Goal: Task Accomplishment & Management: Manage account settings

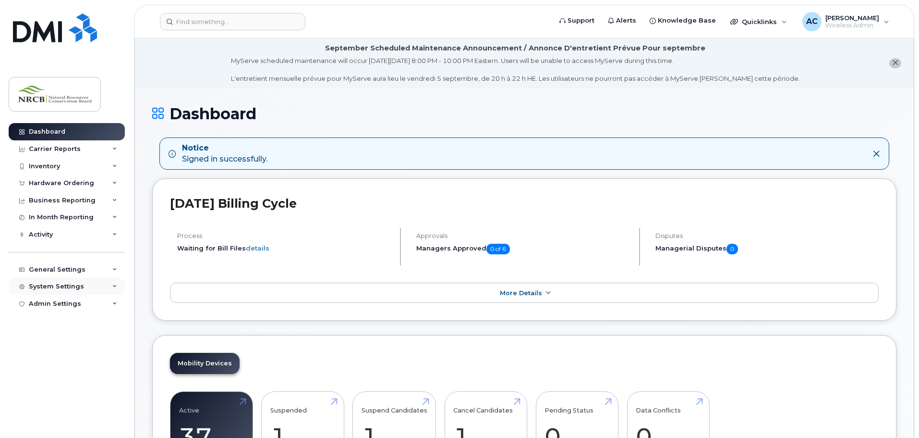
click at [115, 282] on div "System Settings" at bounding box center [67, 286] width 116 height 17
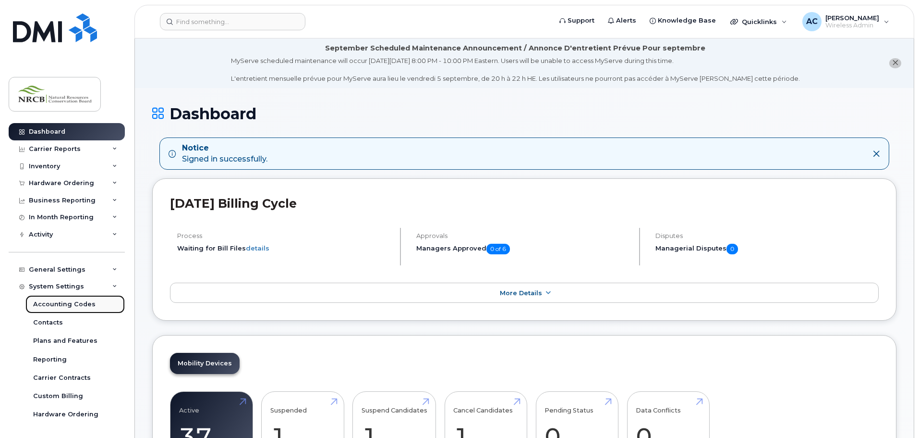
click at [82, 305] on div "Accounting Codes" at bounding box center [64, 304] width 62 height 9
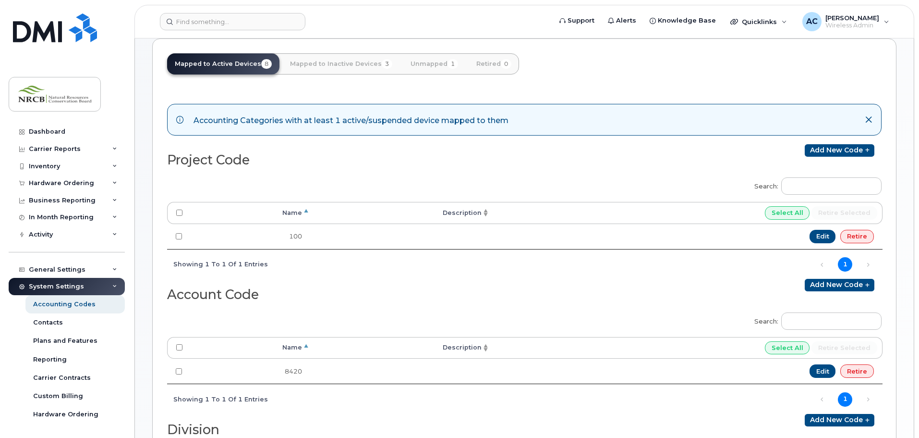
scroll to position [144, 0]
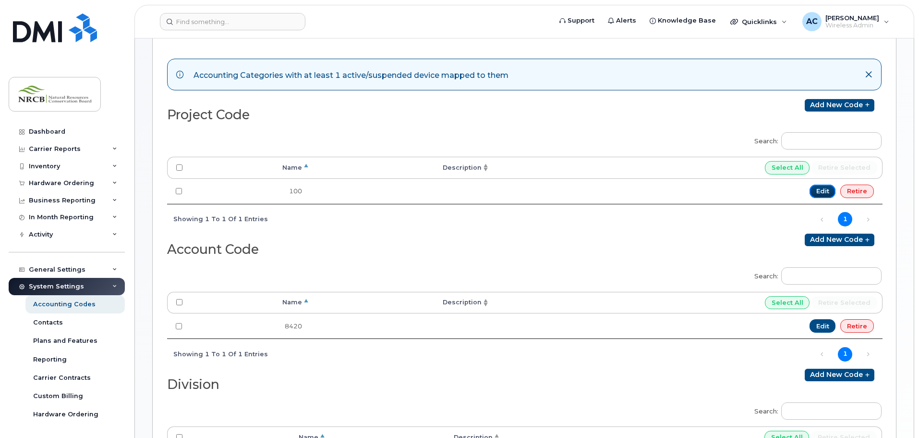
drag, startPoint x: 825, startPoint y: 191, endPoint x: 724, endPoint y: 206, distance: 102.0
click at [826, 191] on link "Edit" at bounding box center [823, 190] width 26 height 13
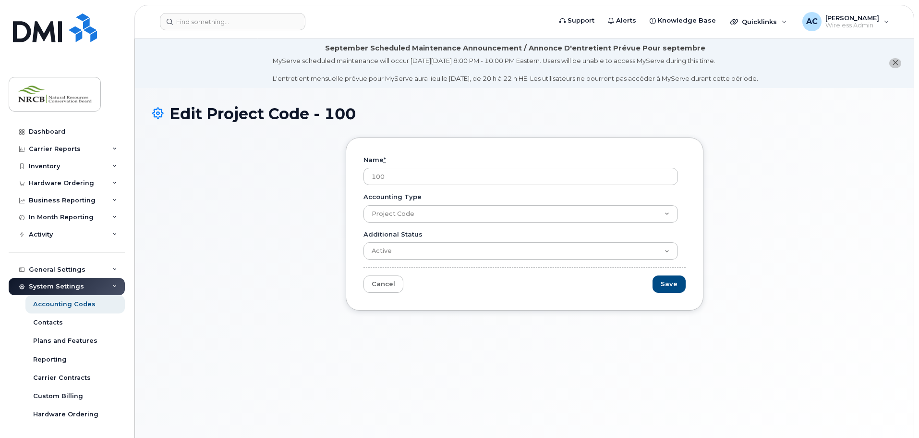
drag, startPoint x: 396, startPoint y: 179, endPoint x: 338, endPoint y: 173, distance: 58.8
click at [338, 173] on div "Name * 100 Accounting Type Project Code Account Code Division Additional Status…" at bounding box center [524, 231] width 744 height 188
type input "CFO"
click at [672, 289] on input "Save" at bounding box center [669, 284] width 33 height 18
type input "Saving..."
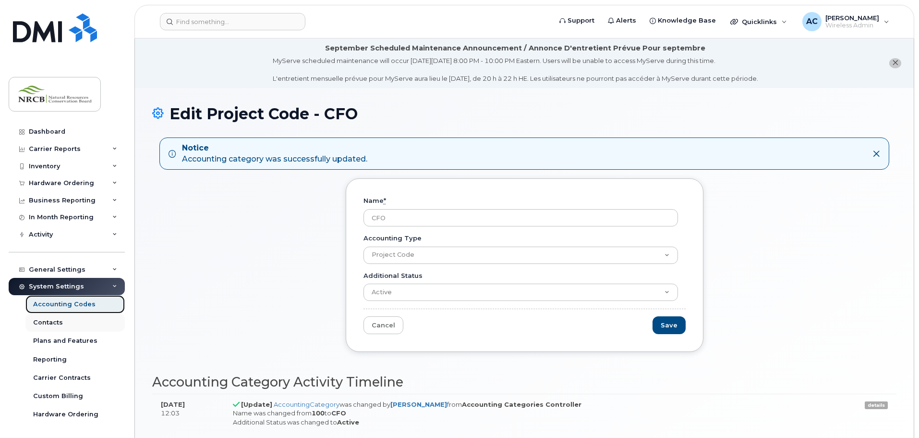
drag, startPoint x: 58, startPoint y: 305, endPoint x: 118, endPoint y: 329, distance: 65.1
click at [58, 305] on div "Accounting Codes" at bounding box center [64, 304] width 62 height 9
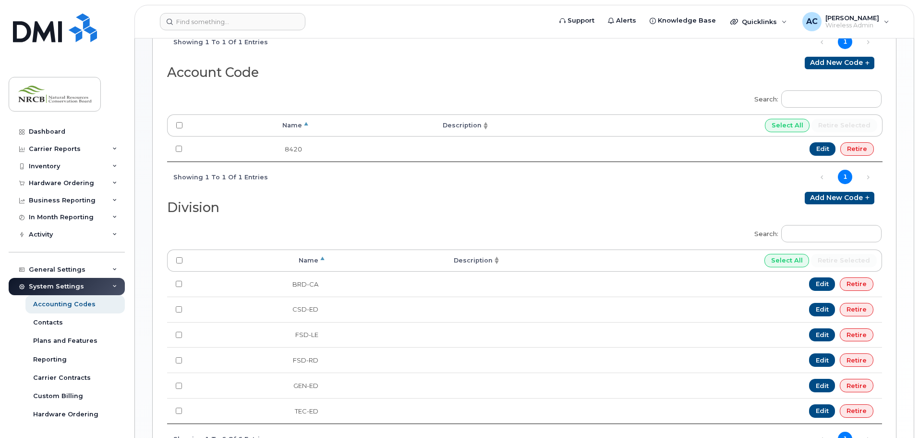
scroll to position [384, 0]
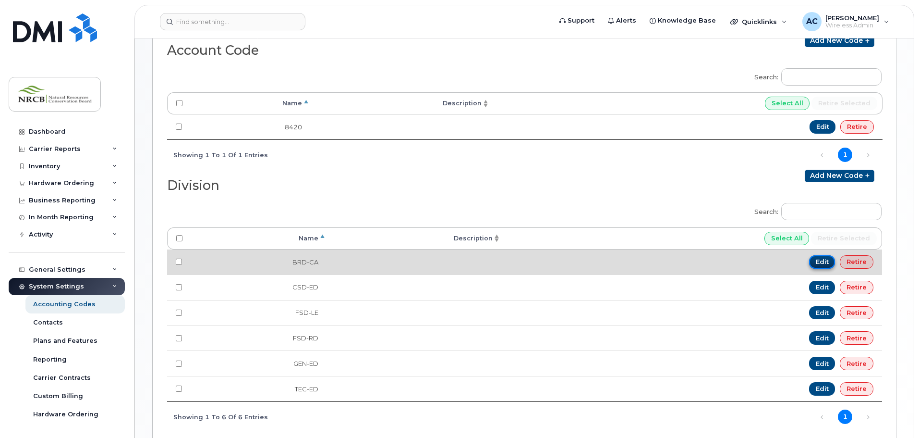
click at [824, 263] on link "Edit" at bounding box center [822, 261] width 26 height 13
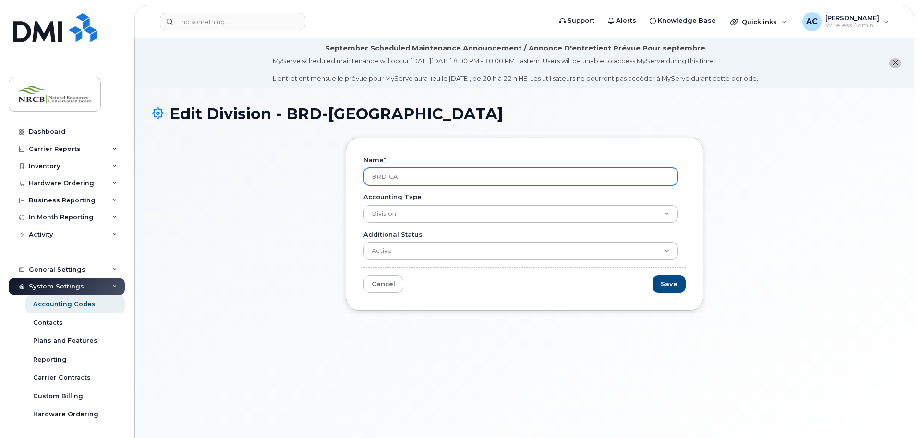
drag, startPoint x: 384, startPoint y: 178, endPoint x: 428, endPoint y: 179, distance: 44.2
click at [428, 179] on input "BRD-CA" at bounding box center [521, 176] width 315 height 17
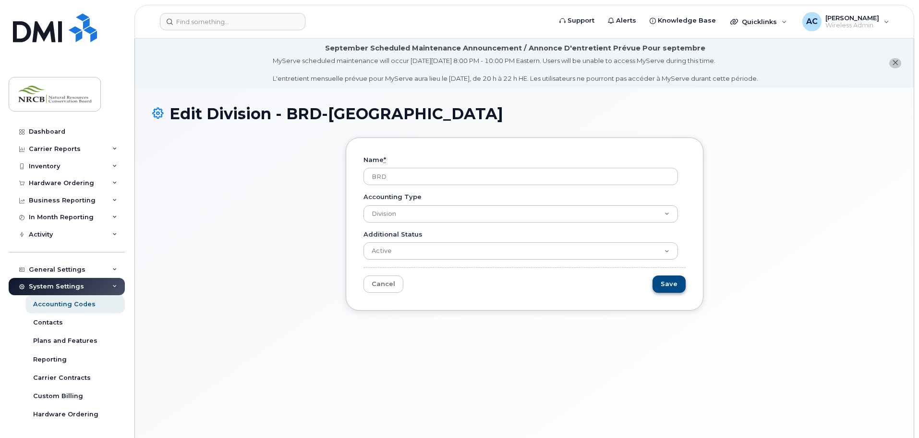
type input "BRD"
click at [675, 287] on input "Save" at bounding box center [669, 284] width 33 height 18
type input "Saving..."
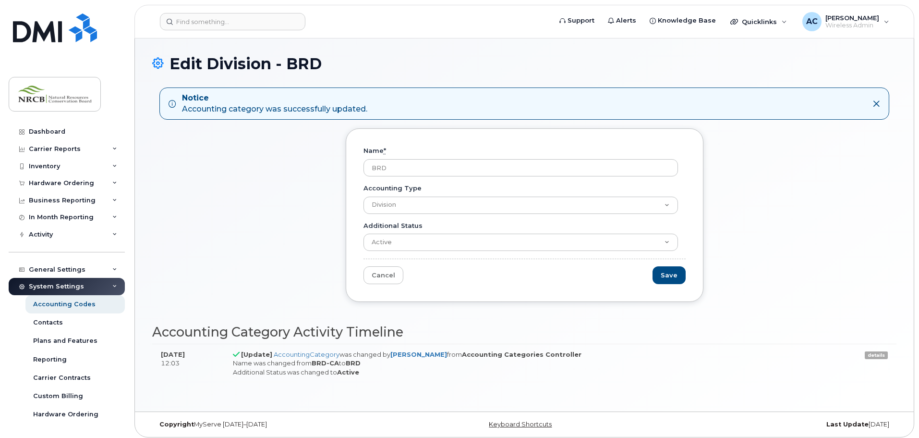
scroll to position [54, 0]
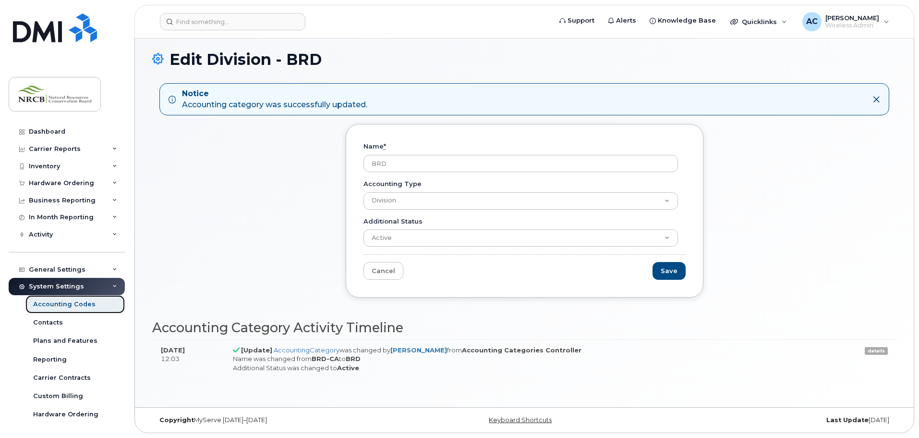
click at [61, 302] on div "Accounting Codes" at bounding box center [64, 304] width 62 height 9
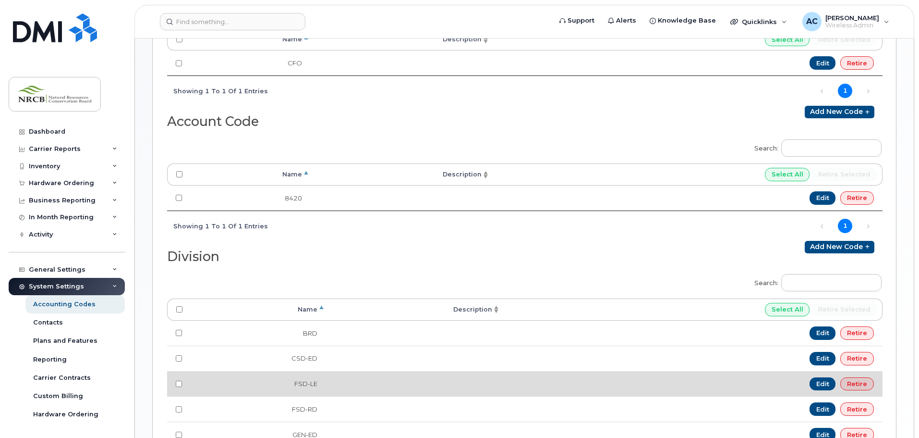
scroll to position [336, 0]
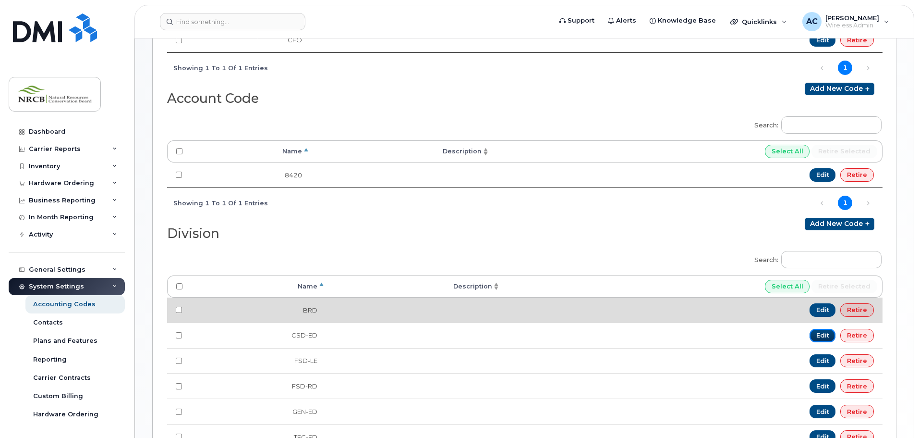
drag, startPoint x: 820, startPoint y: 334, endPoint x: 672, endPoint y: 313, distance: 149.4
click at [820, 334] on link "Edit" at bounding box center [823, 335] width 26 height 13
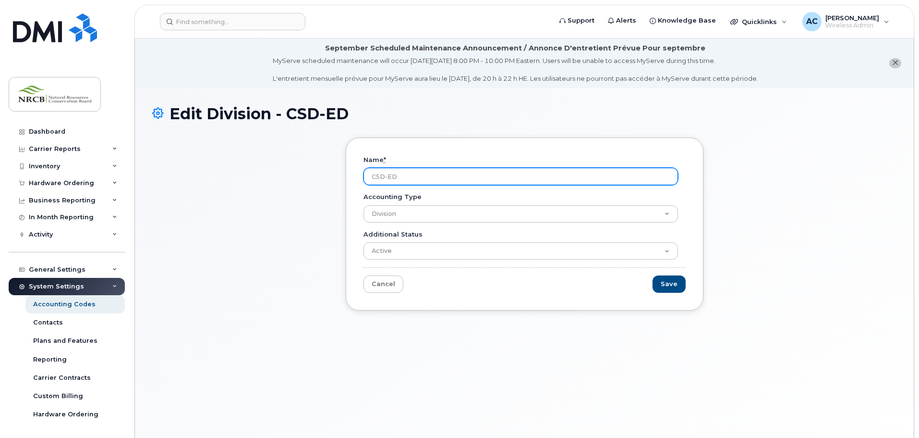
drag, startPoint x: 384, startPoint y: 176, endPoint x: 412, endPoint y: 177, distance: 27.9
click at [412, 177] on input "CSD-ED" at bounding box center [521, 176] width 315 height 17
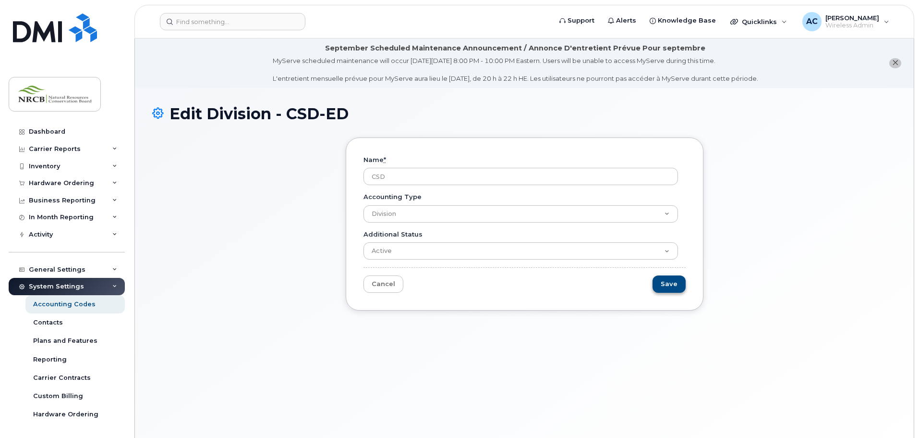
type input "CSD"
click at [675, 284] on input "Save" at bounding box center [669, 284] width 33 height 18
type input "Saving..."
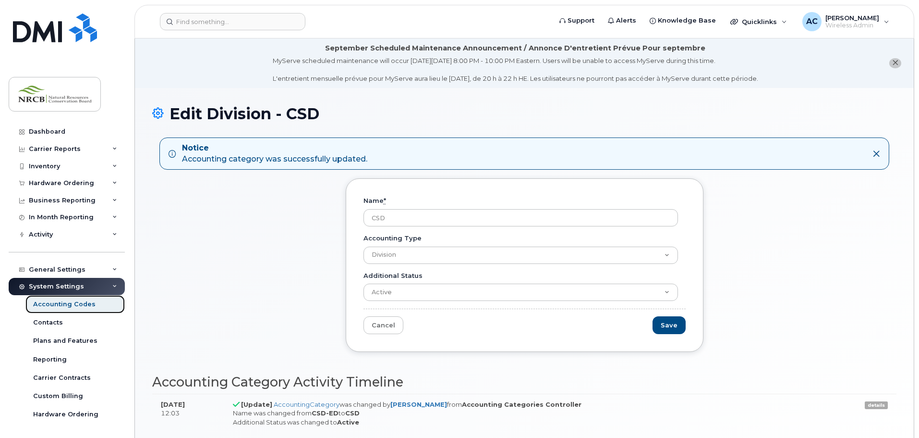
click at [59, 305] on div "Accounting Codes" at bounding box center [64, 304] width 62 height 9
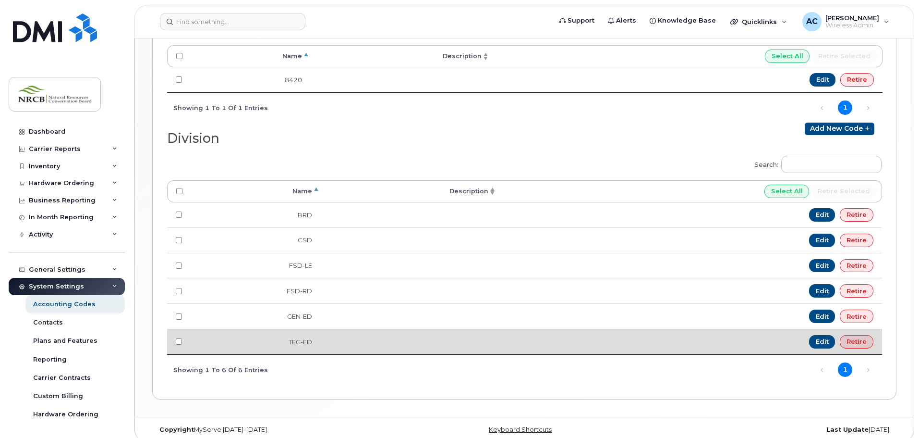
scroll to position [432, 0]
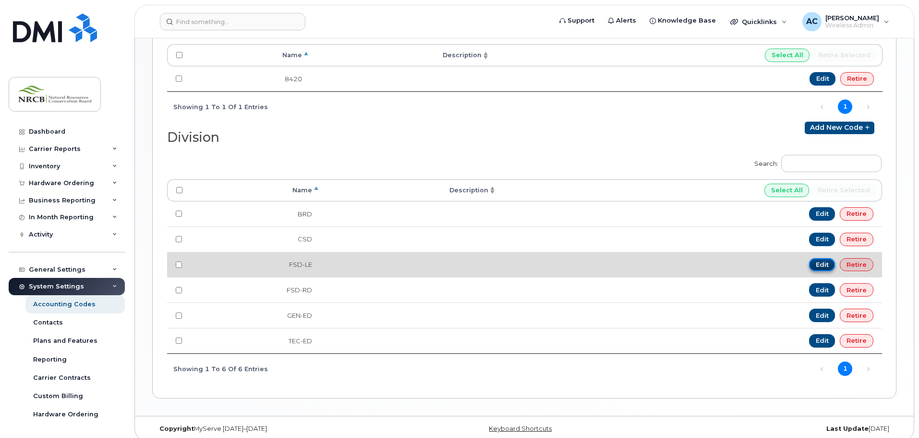
click at [823, 263] on link "Edit" at bounding box center [822, 264] width 26 height 13
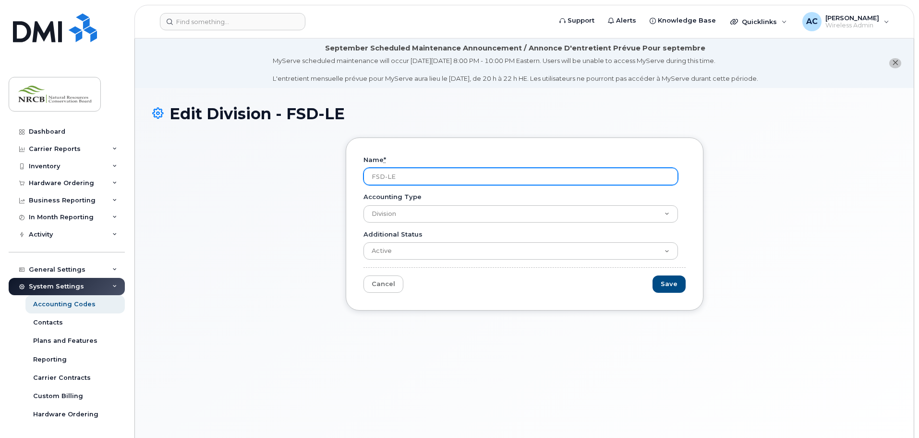
drag, startPoint x: 372, startPoint y: 176, endPoint x: 407, endPoint y: 177, distance: 35.1
click at [410, 177] on input "FSD-LE" at bounding box center [521, 176] width 315 height 17
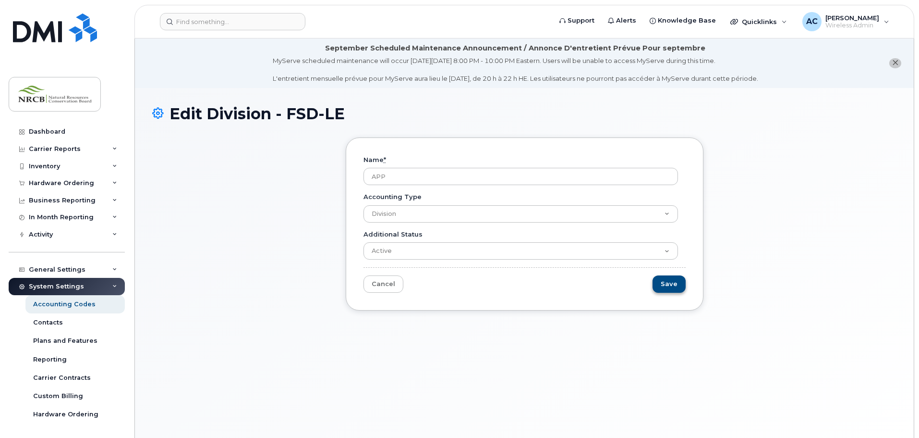
type input "APP"
click at [667, 281] on input "Save" at bounding box center [669, 284] width 33 height 18
type input "Saving..."
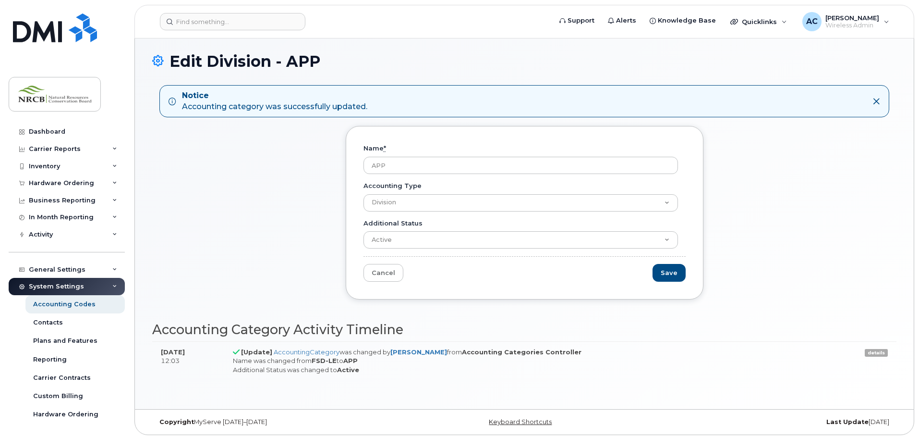
scroll to position [54, 0]
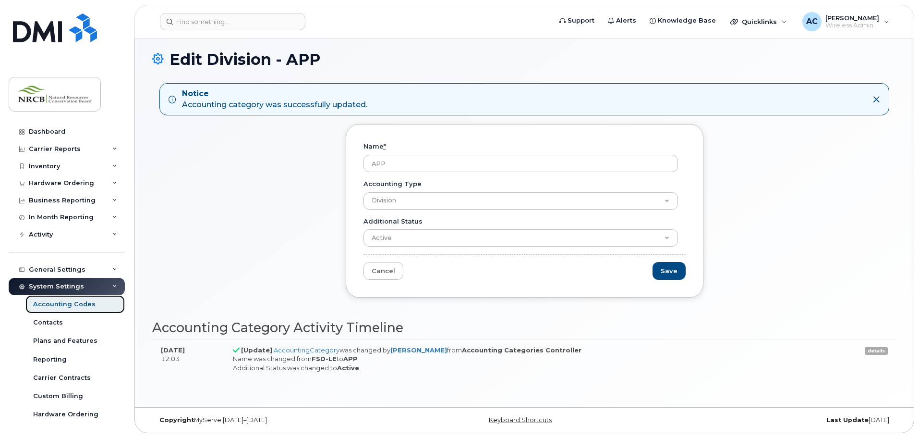
click at [56, 307] on div "Accounting Codes" at bounding box center [64, 304] width 62 height 9
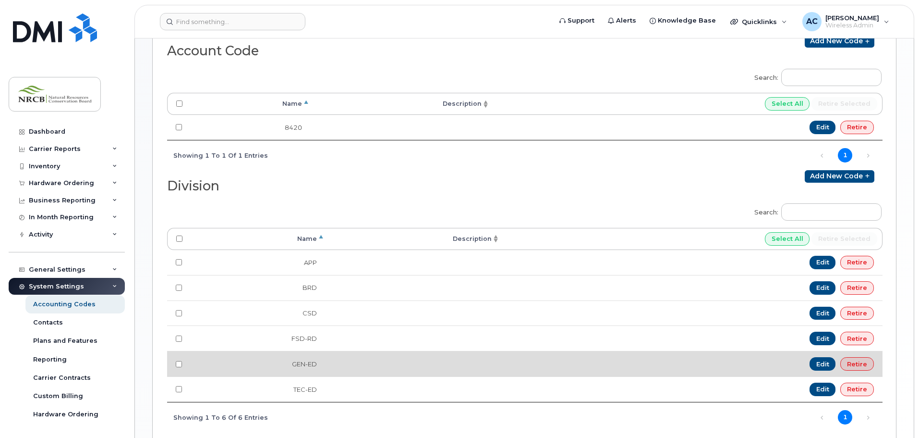
scroll to position [384, 0]
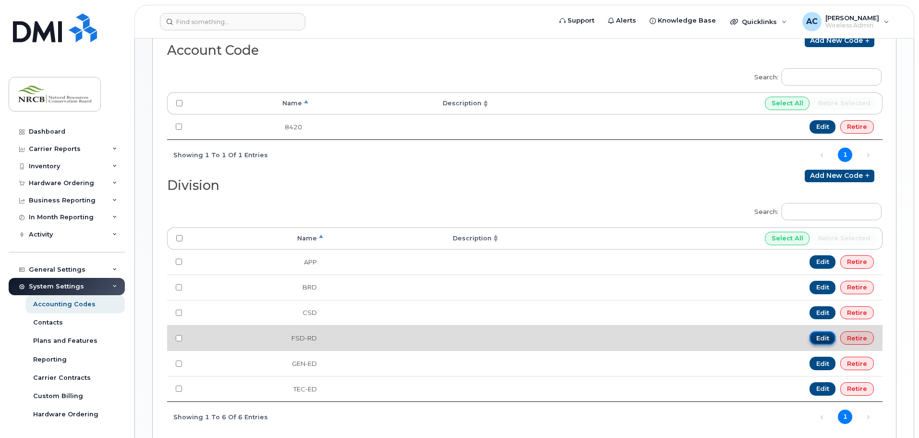
click at [827, 338] on link "Edit" at bounding box center [823, 337] width 26 height 13
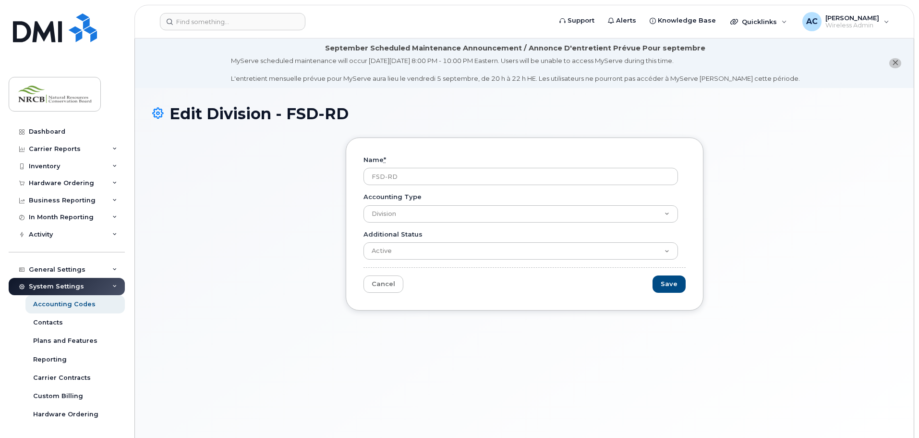
drag, startPoint x: 414, startPoint y: 176, endPoint x: 319, endPoint y: 178, distance: 95.6
click at [319, 178] on div "Name * FSD-RD Accounting Type Project Code Account Code Division Additional Sta…" at bounding box center [524, 231] width 744 height 188
type input "COM"
click at [664, 283] on input "Save" at bounding box center [669, 284] width 33 height 18
type input "Saving..."
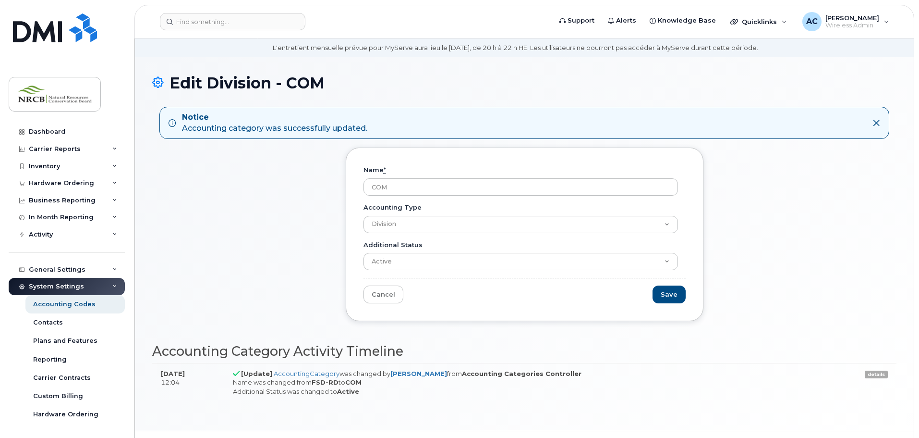
scroll to position [48, 0]
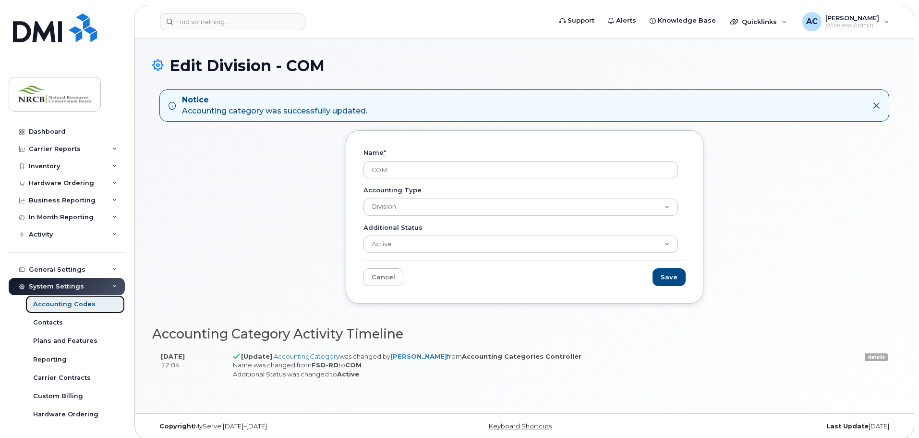
click at [61, 305] on div "Accounting Codes" at bounding box center [64, 304] width 62 height 9
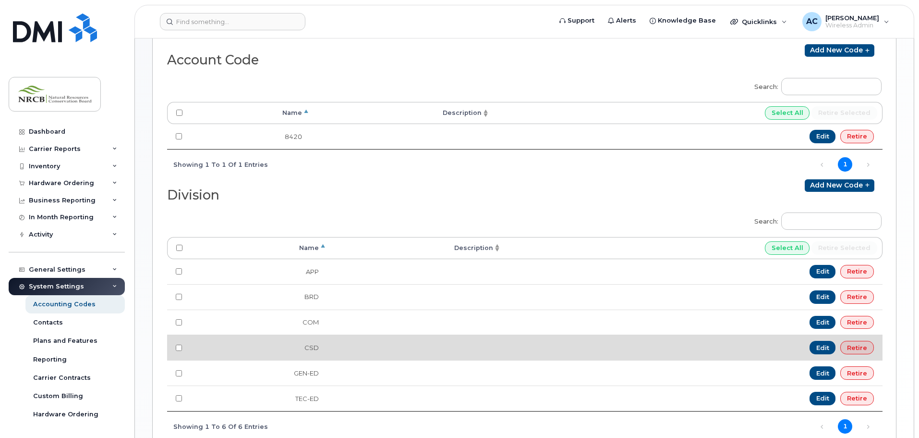
scroll to position [384, 0]
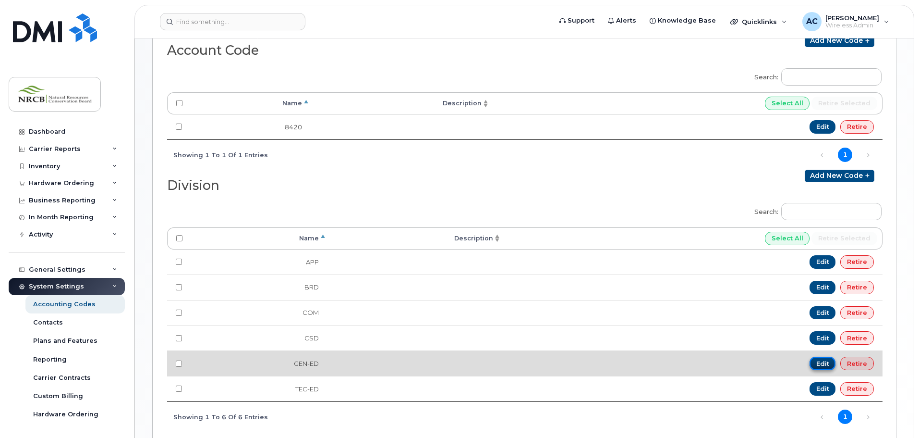
click at [822, 364] on link "Edit" at bounding box center [823, 362] width 26 height 13
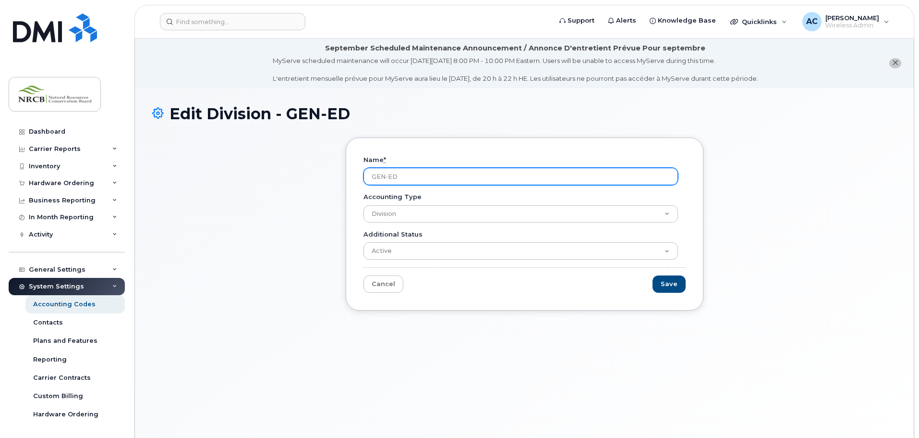
drag, startPoint x: 385, startPoint y: 175, endPoint x: 410, endPoint y: 177, distance: 25.0
click at [410, 177] on input "GEN-ED" at bounding box center [521, 176] width 315 height 17
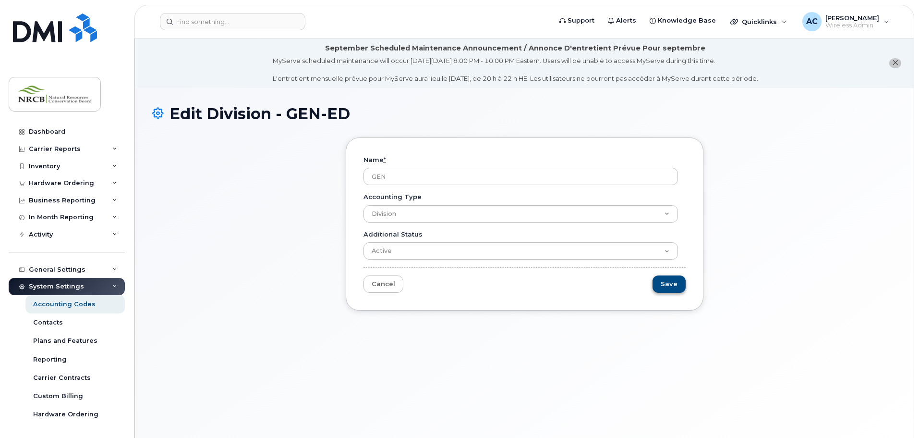
type input "GEN"
click at [673, 290] on input "Save" at bounding box center [669, 284] width 33 height 18
type input "Saving..."
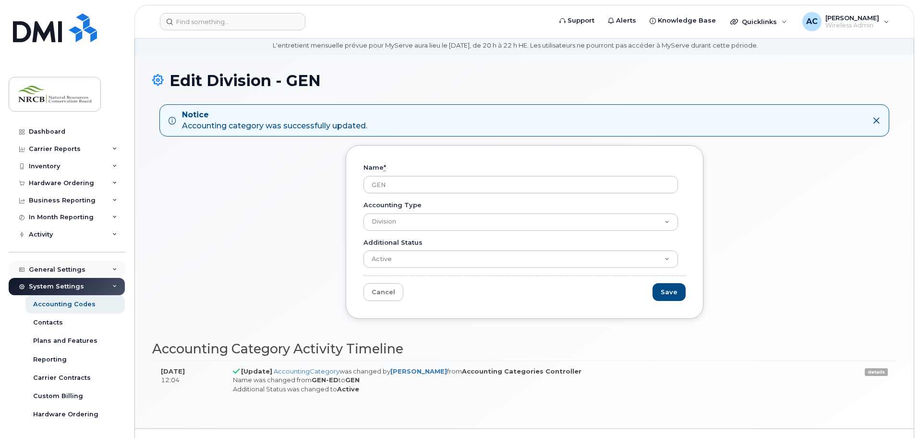
scroll to position [48, 0]
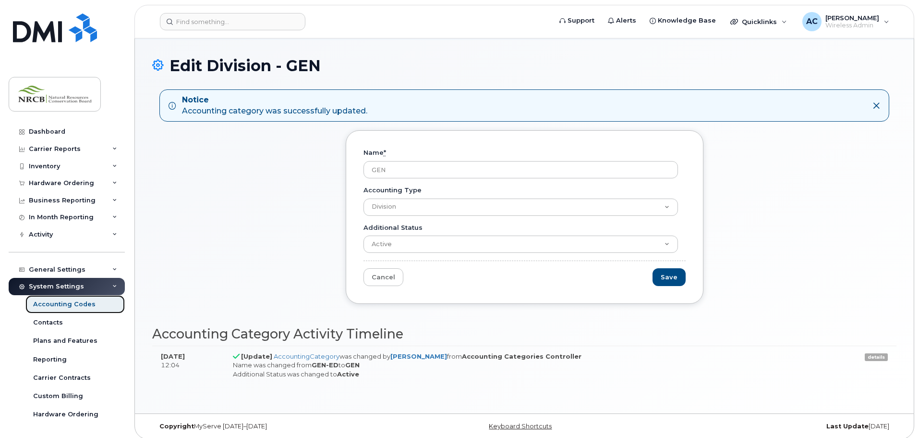
click at [75, 302] on div "Accounting Codes" at bounding box center [64, 304] width 62 height 9
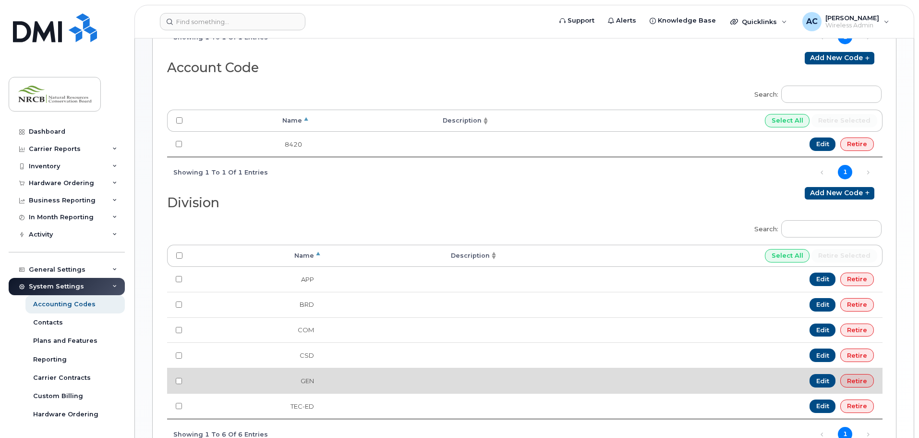
scroll to position [384, 0]
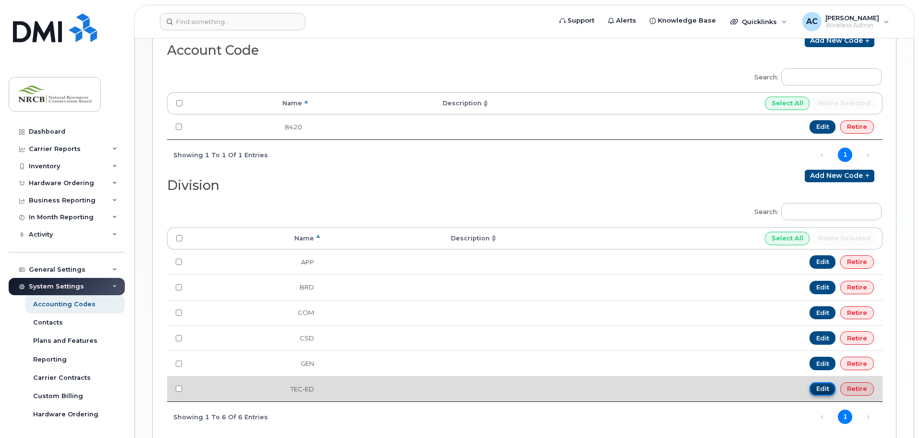
click at [828, 390] on link "Edit" at bounding box center [823, 388] width 26 height 13
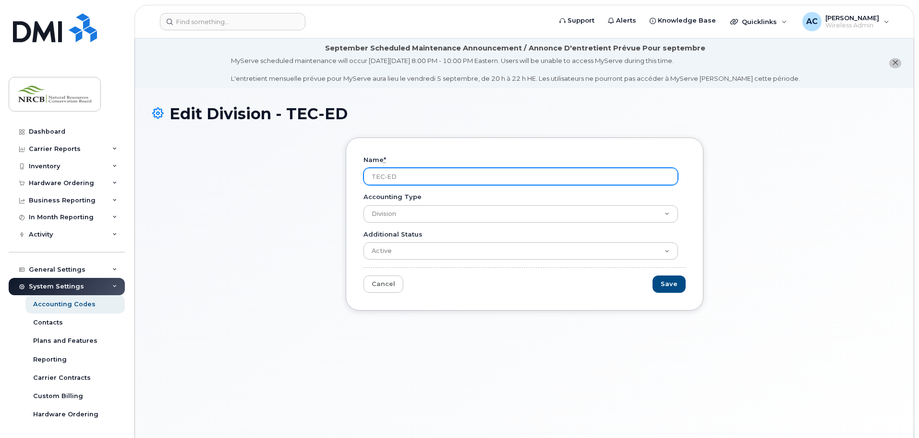
drag, startPoint x: 382, startPoint y: 178, endPoint x: 448, endPoint y: 178, distance: 65.3
click at [448, 178] on input "TEC-ED" at bounding box center [521, 176] width 315 height 17
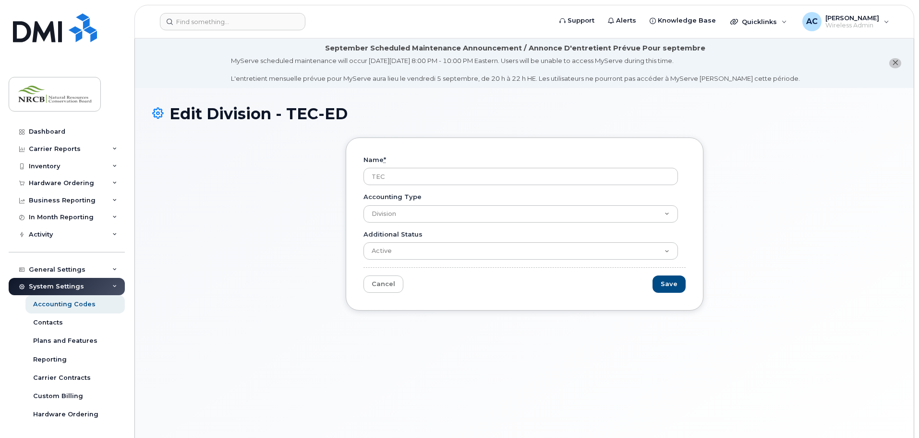
type input "TEC"
click at [673, 286] on input "Save" at bounding box center [669, 284] width 33 height 18
type input "Saving..."
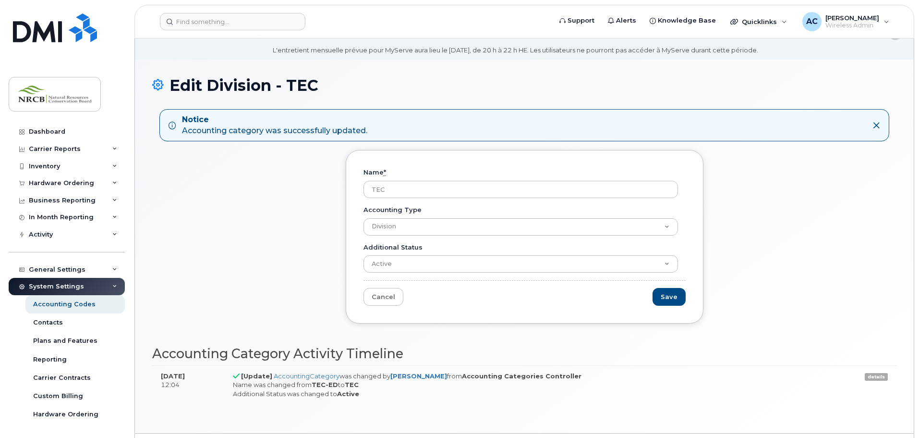
scroll to position [54, 0]
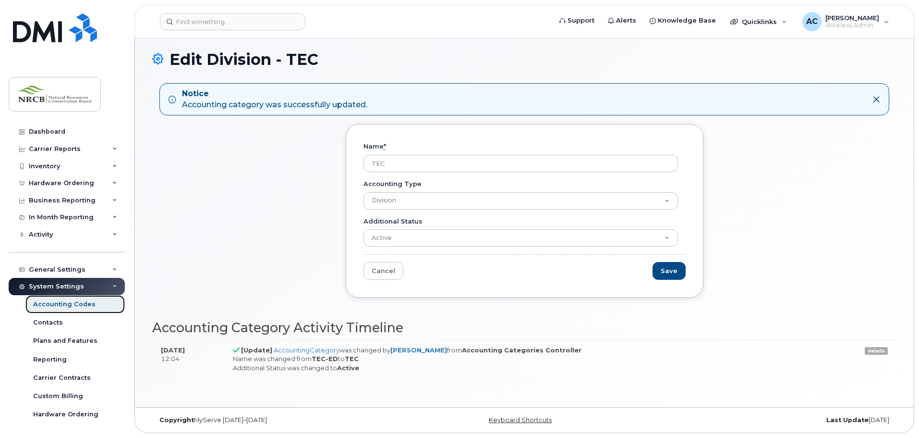
click at [60, 307] on div "Accounting Codes" at bounding box center [64, 304] width 62 height 9
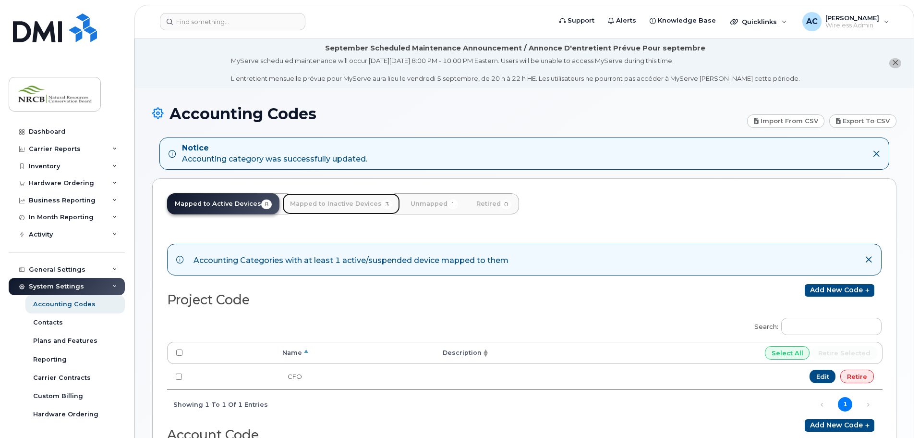
click at [343, 203] on link "Mapped to Inactive Devices 3" at bounding box center [341, 203] width 118 height 21
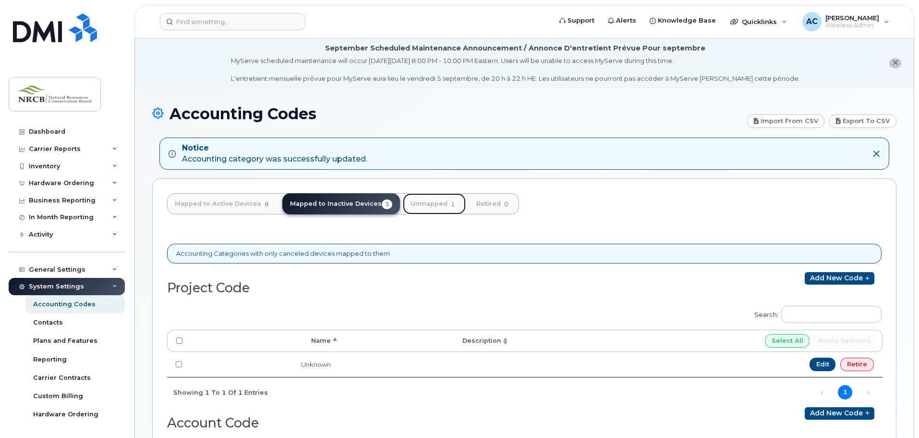
click at [428, 206] on link "Unmapped 1" at bounding box center [434, 203] width 63 height 21
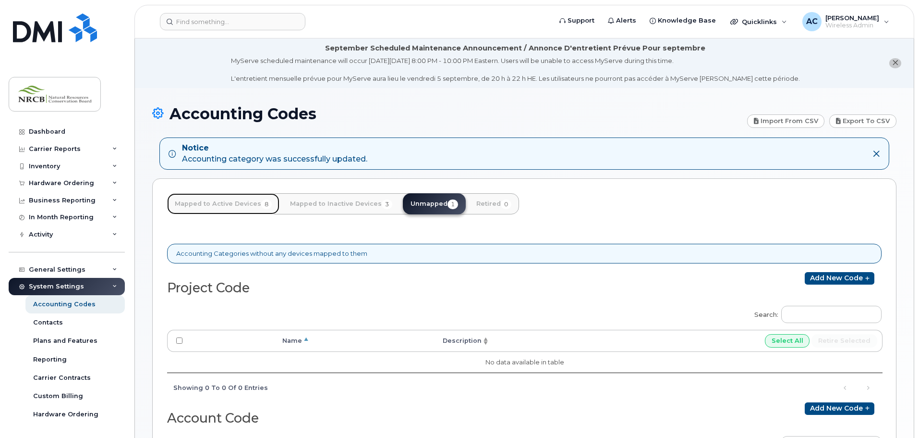
click at [205, 206] on link "Mapped to Active Devices 8" at bounding box center [223, 203] width 112 height 21
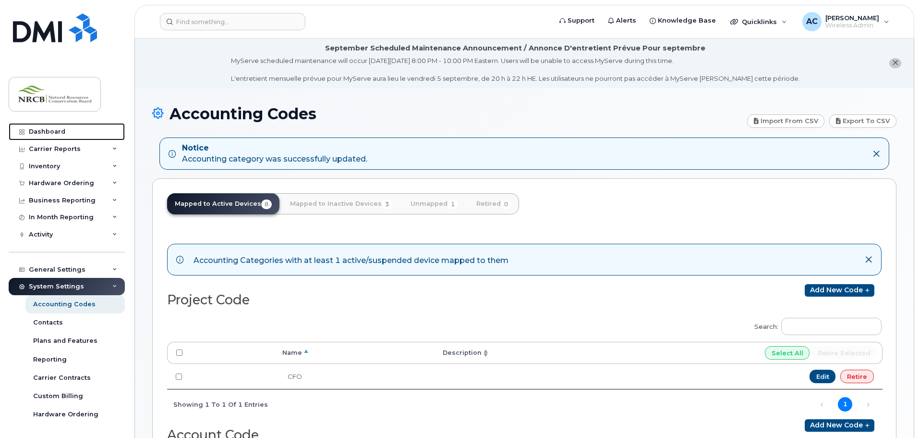
drag, startPoint x: 64, startPoint y: 125, endPoint x: 127, endPoint y: 163, distance: 73.9
click at [64, 127] on link "Dashboard" at bounding box center [67, 131] width 116 height 17
